Goal: Connect with others: Connect with others

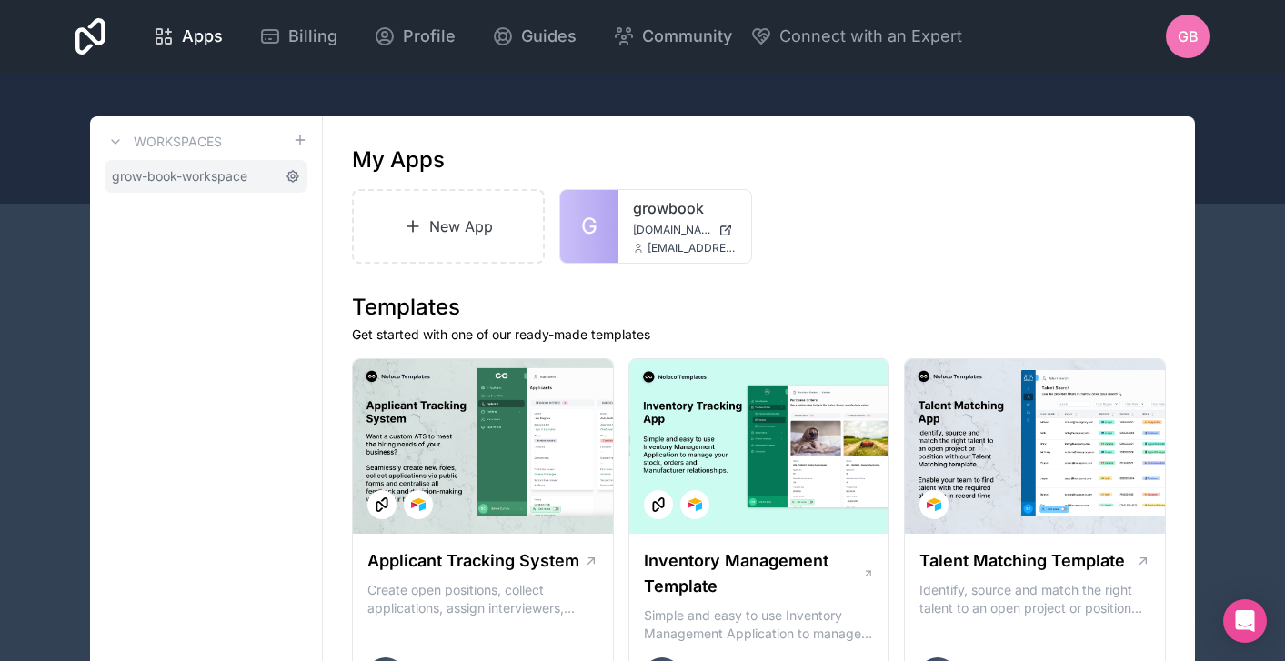
click at [292, 176] on icon at bounding box center [293, 176] width 15 height 15
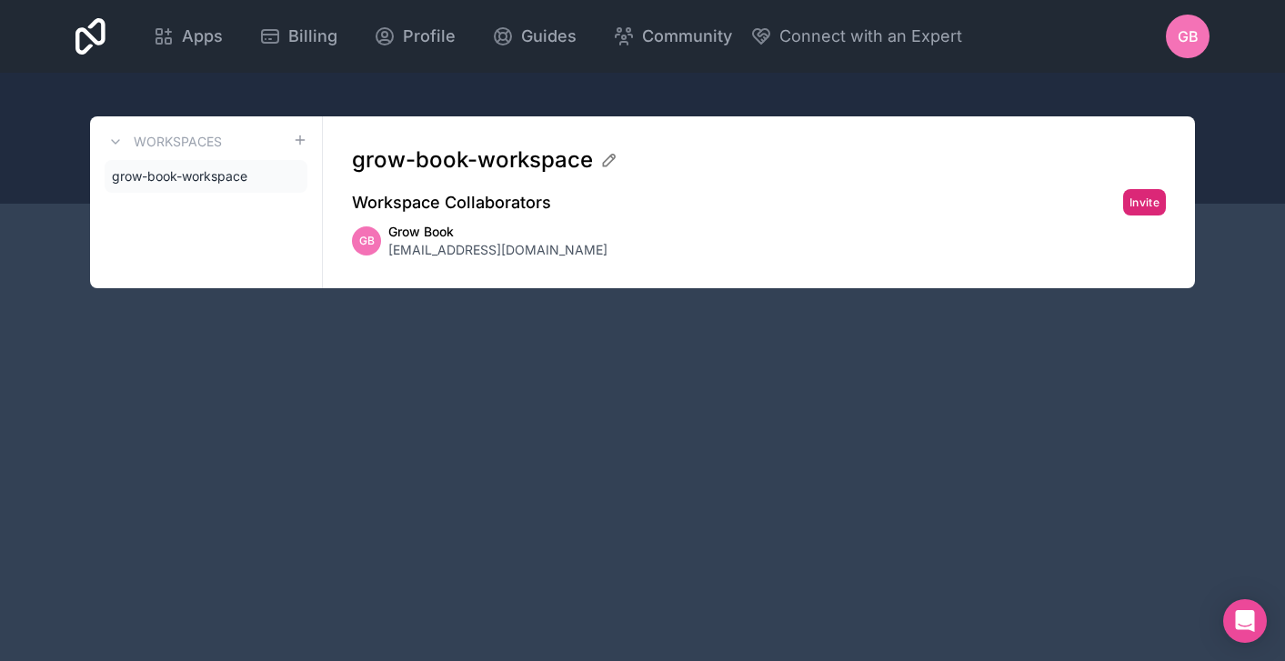
click at [1159, 201] on button "Invite" at bounding box center [1144, 202] width 43 height 26
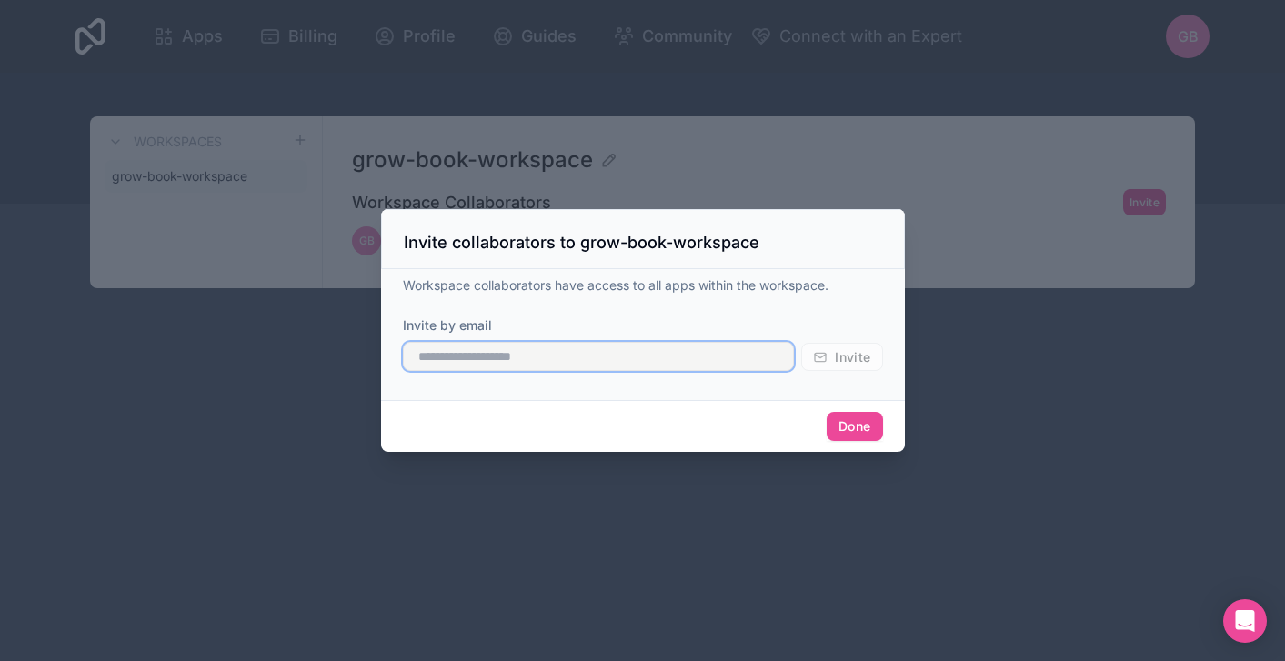
click at [754, 367] on input "text" at bounding box center [599, 356] width 392 height 29
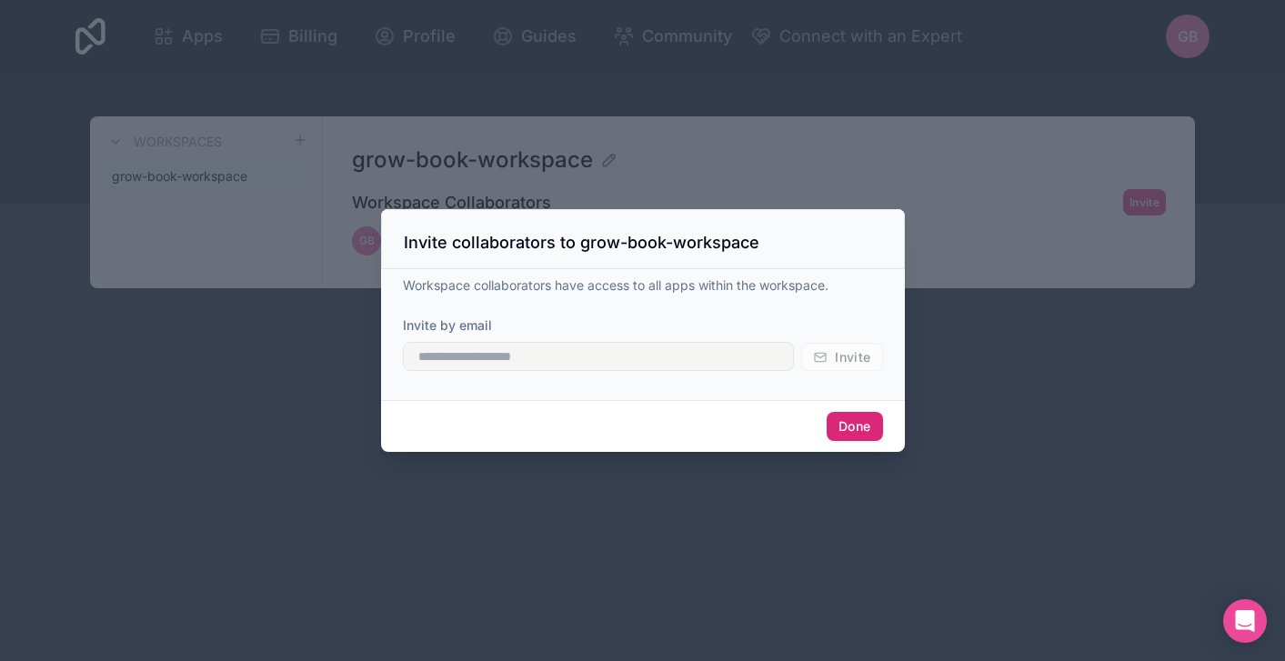
click at [865, 431] on button "Done" at bounding box center [854, 426] width 55 height 29
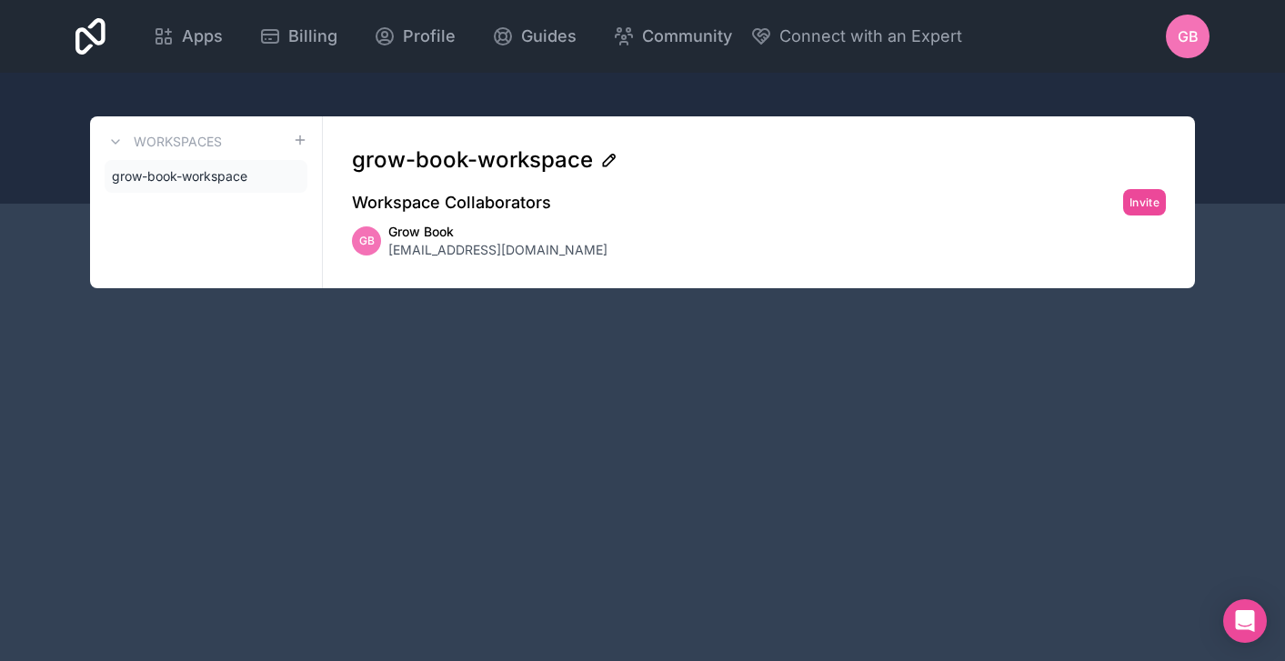
click at [610, 162] on icon at bounding box center [609, 160] width 18 height 18
click at [719, 371] on div "Apps Billing Profile Guides Community Connect with an Expert GB Billing Profile…" at bounding box center [642, 330] width 1285 height 661
click at [1149, 210] on button "Invite" at bounding box center [1144, 202] width 43 height 26
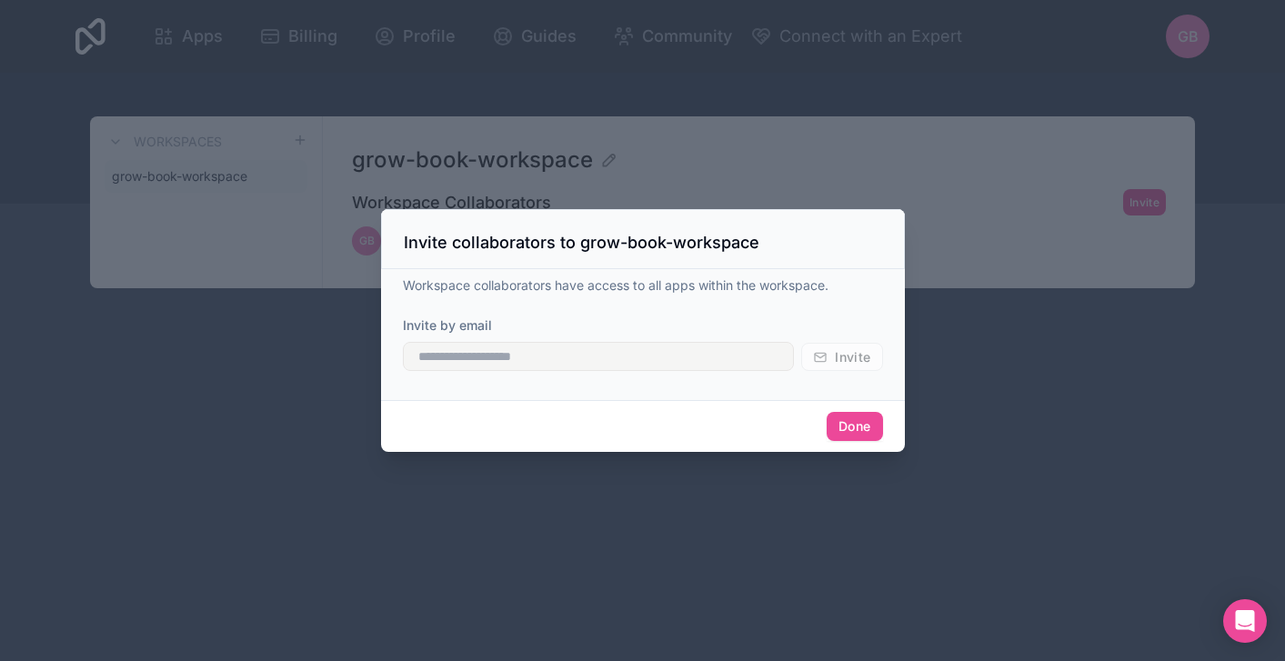
click at [854, 350] on form "Invite by email Invite" at bounding box center [643, 344] width 480 height 55
click at [854, 357] on form "Invite by email Invite" at bounding box center [643, 344] width 480 height 55
click at [1016, 133] on div at bounding box center [642, 330] width 1285 height 661
click at [860, 431] on button "Done" at bounding box center [854, 426] width 55 height 29
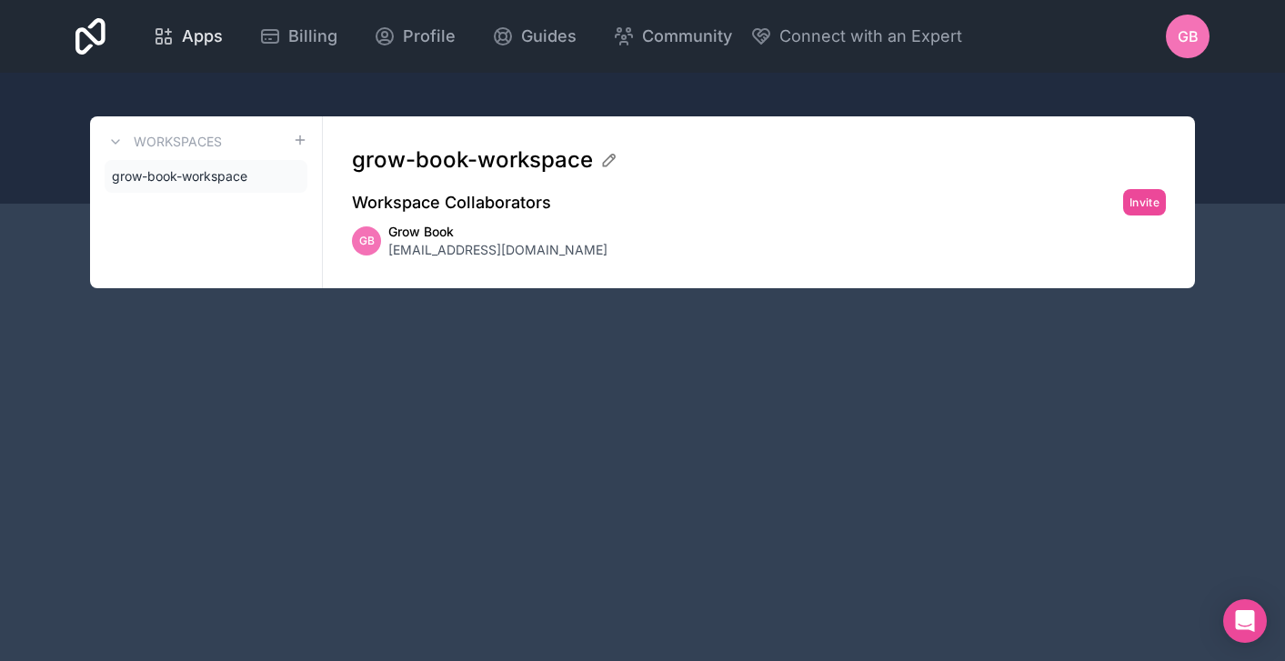
click at [199, 41] on span "Apps" at bounding box center [202, 36] width 41 height 25
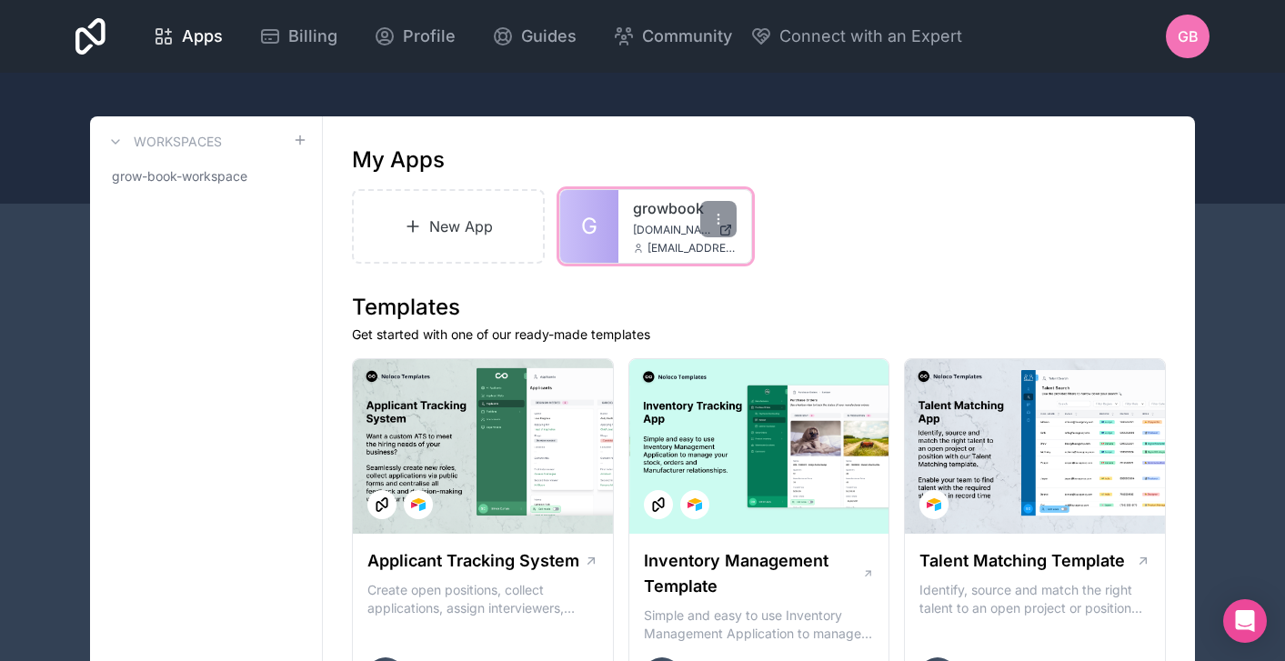
click at [646, 226] on span "[DOMAIN_NAME]" at bounding box center [672, 230] width 78 height 15
